Goal: Find specific page/section: Find specific page/section

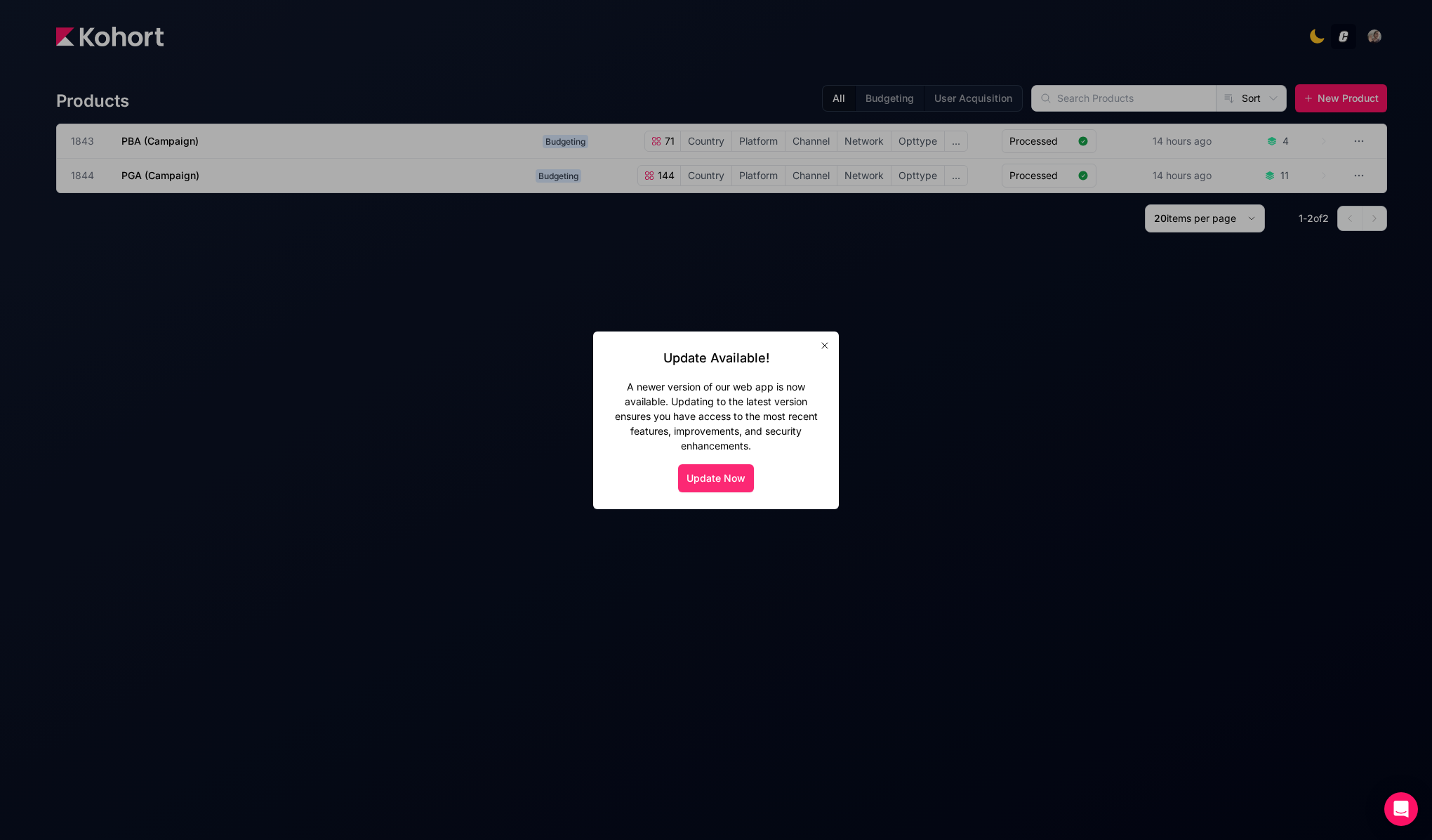
click at [697, 488] on button "Update Now" at bounding box center [716, 478] width 76 height 28
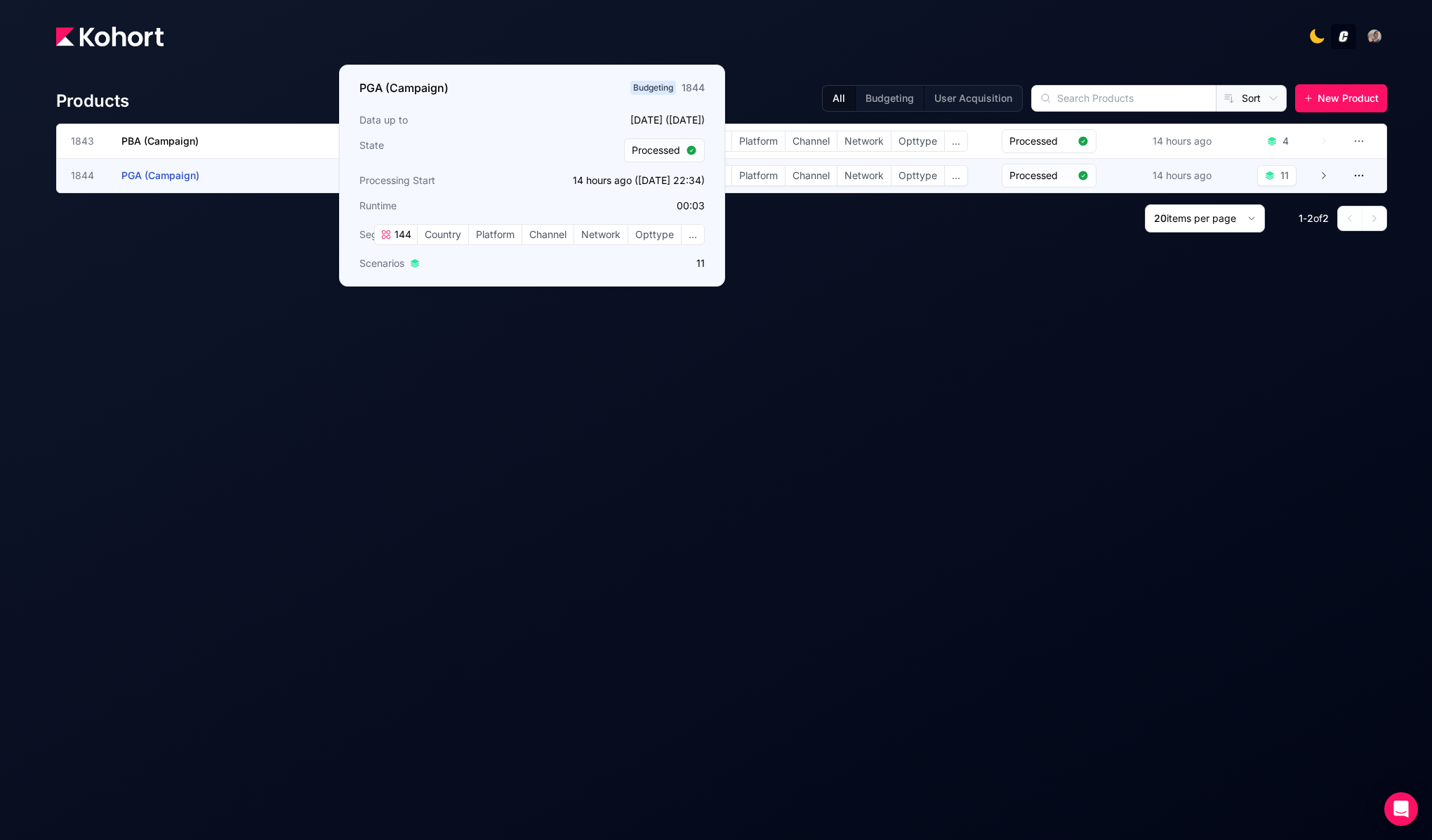
click at [230, 172] on h3 "PGA (Campaign)" at bounding box center [226, 176] width 211 height 34
